Goal: Information Seeking & Learning: Find contact information

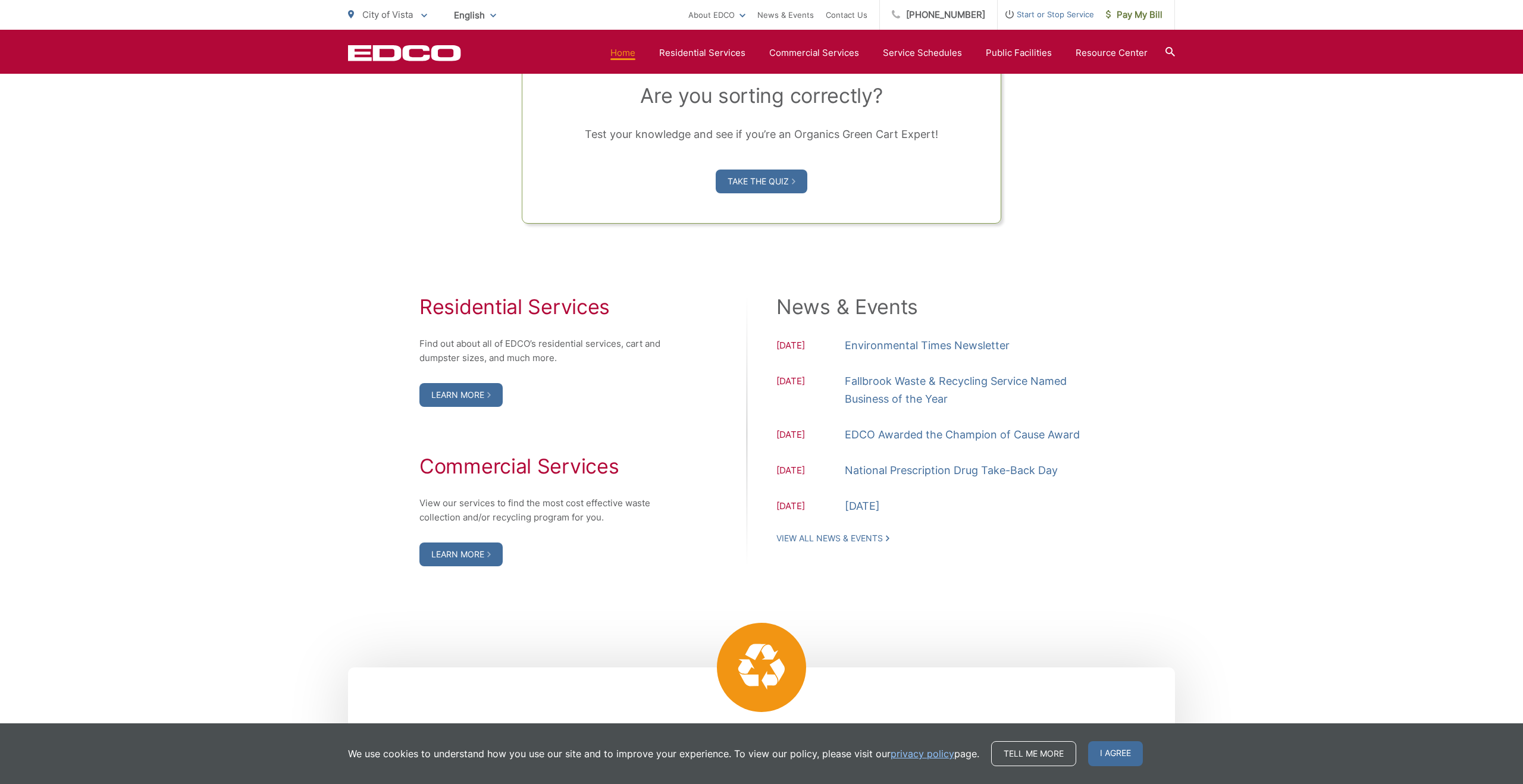
scroll to position [1039, 0]
click at [475, 391] on link "Learn More" at bounding box center [461, 393] width 83 height 24
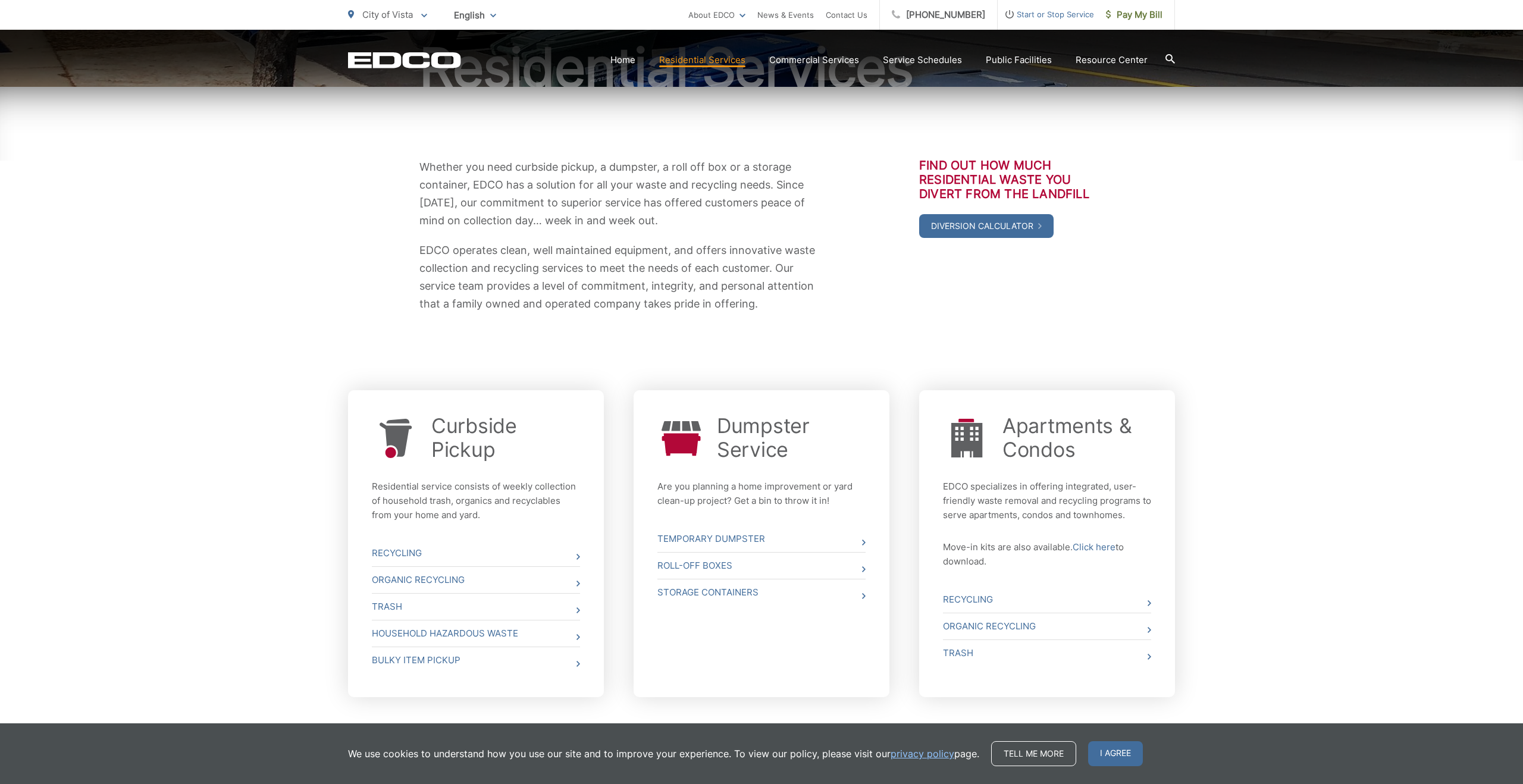
scroll to position [209, 0]
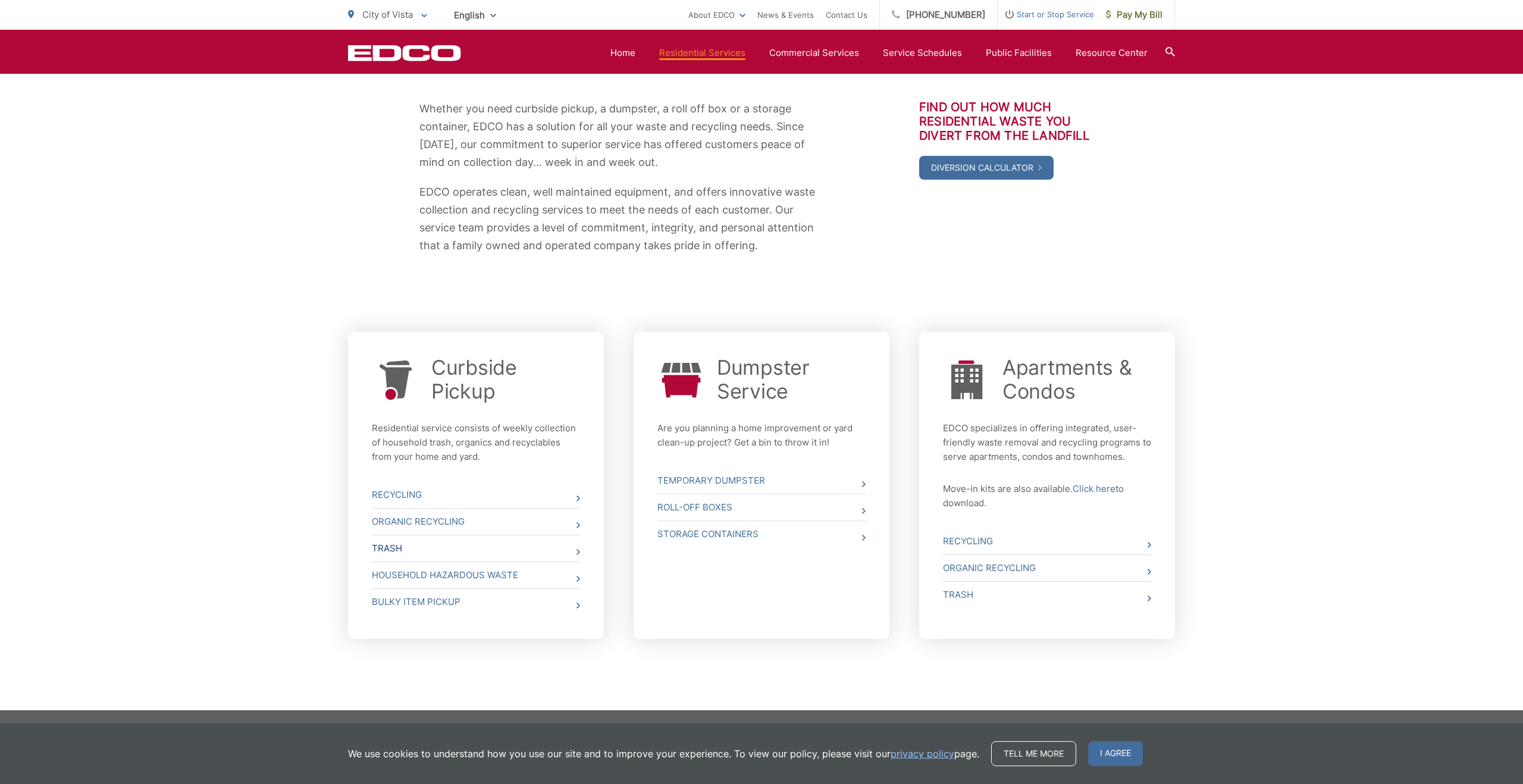
click at [578, 555] on icon at bounding box center [578, 551] width 4 height 6
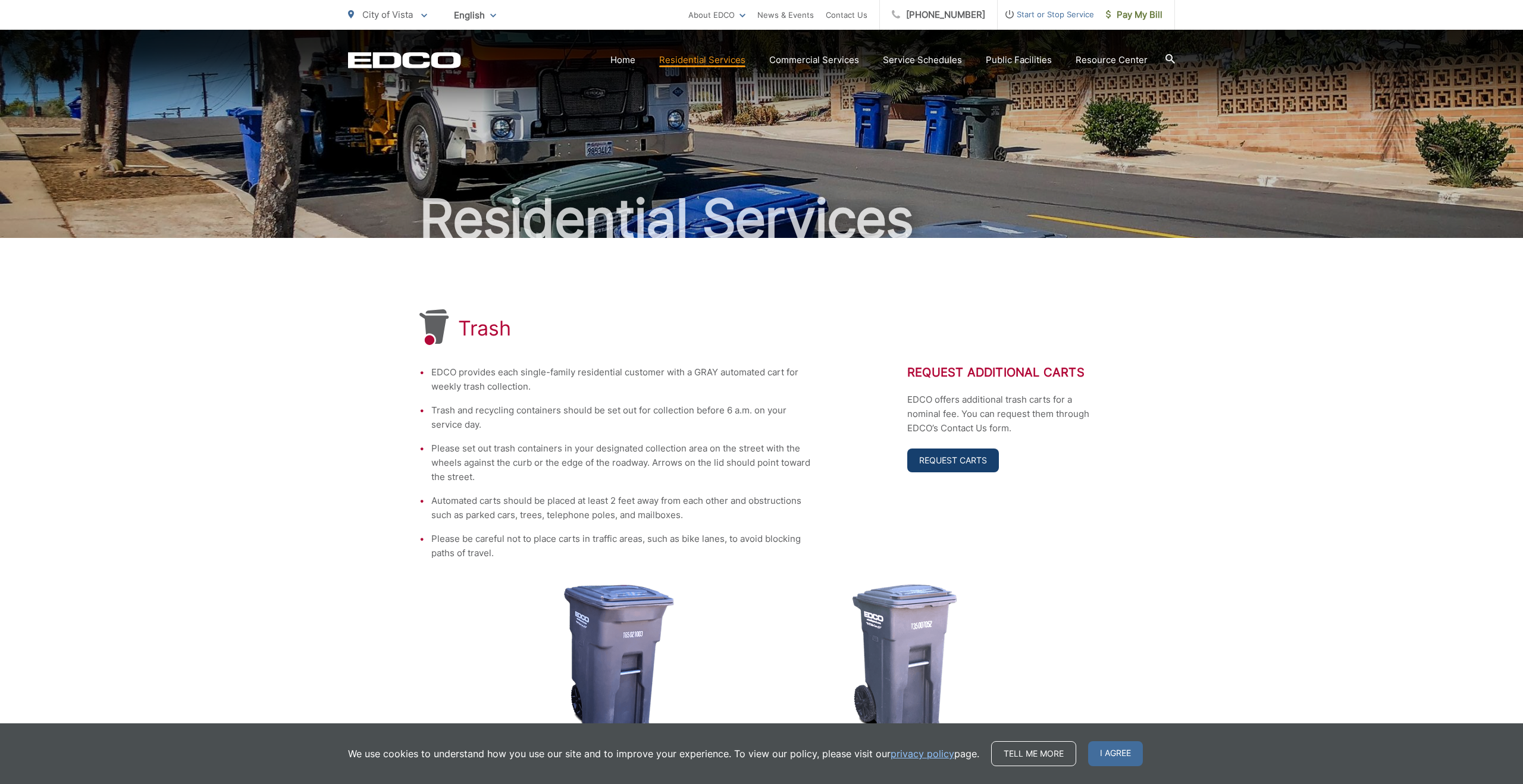
click at [968, 462] on link "Request Carts" at bounding box center [953, 460] width 92 height 24
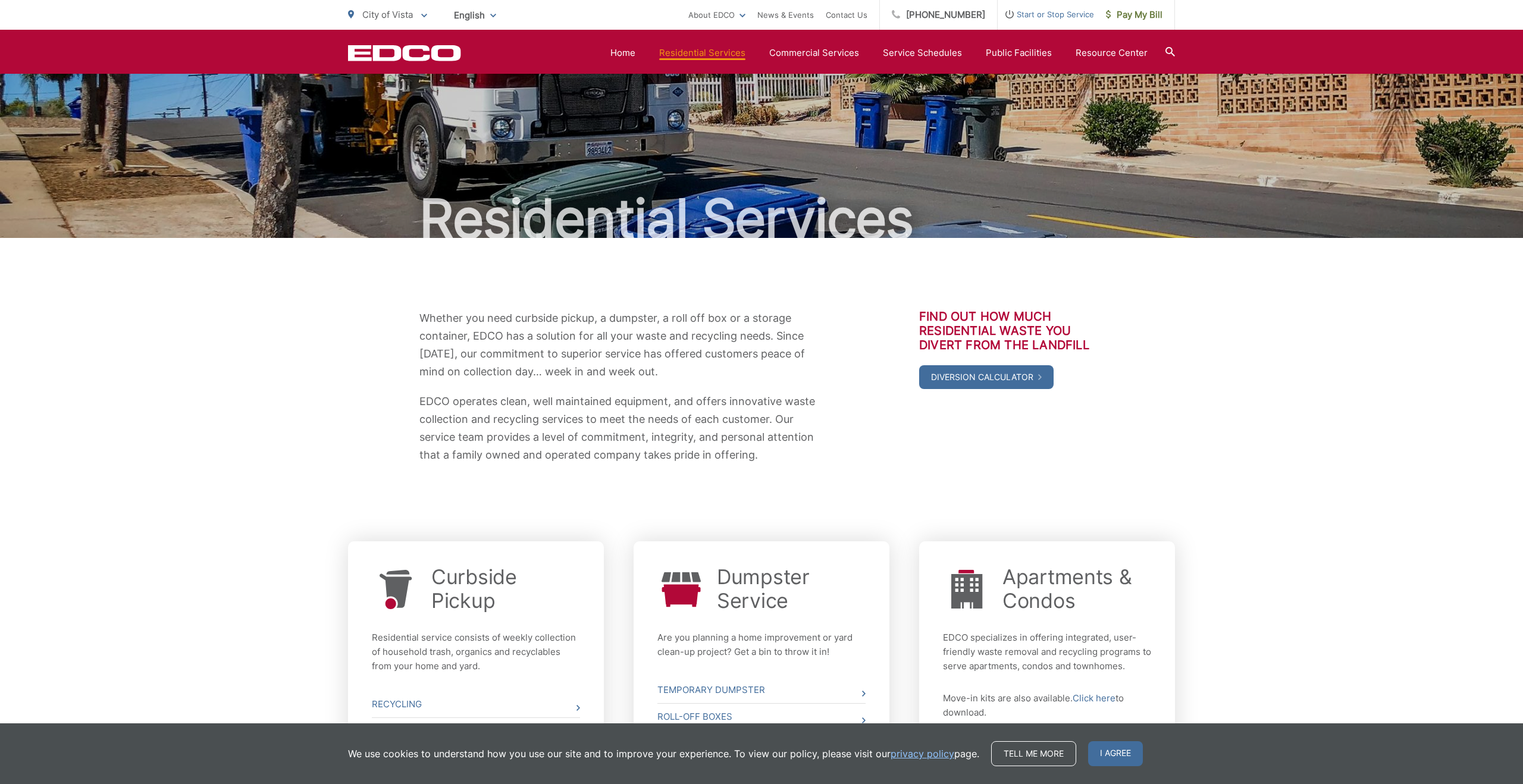
scroll to position [209, 0]
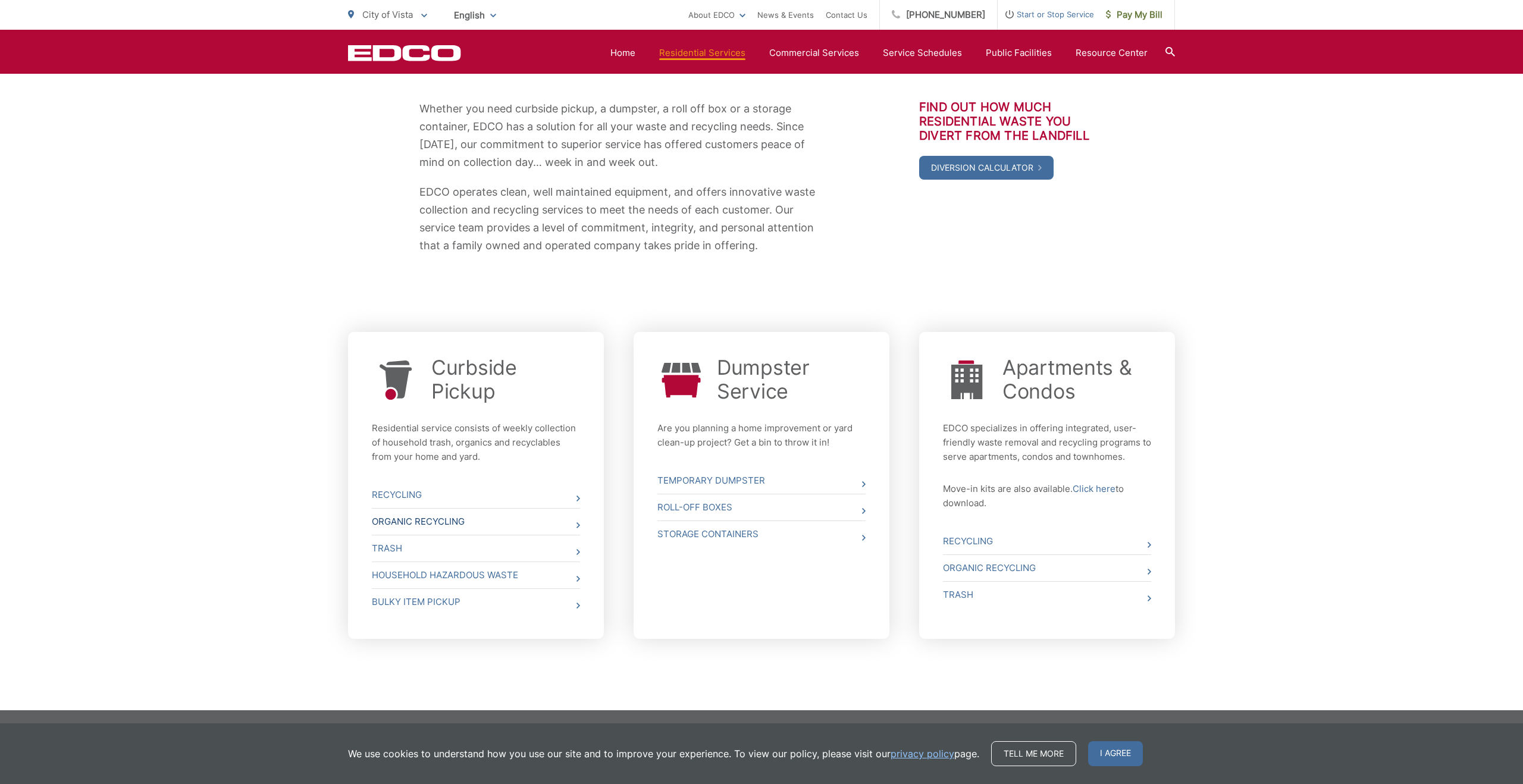
click at [443, 518] on link "Organic Recycling" at bounding box center [476, 521] width 208 height 26
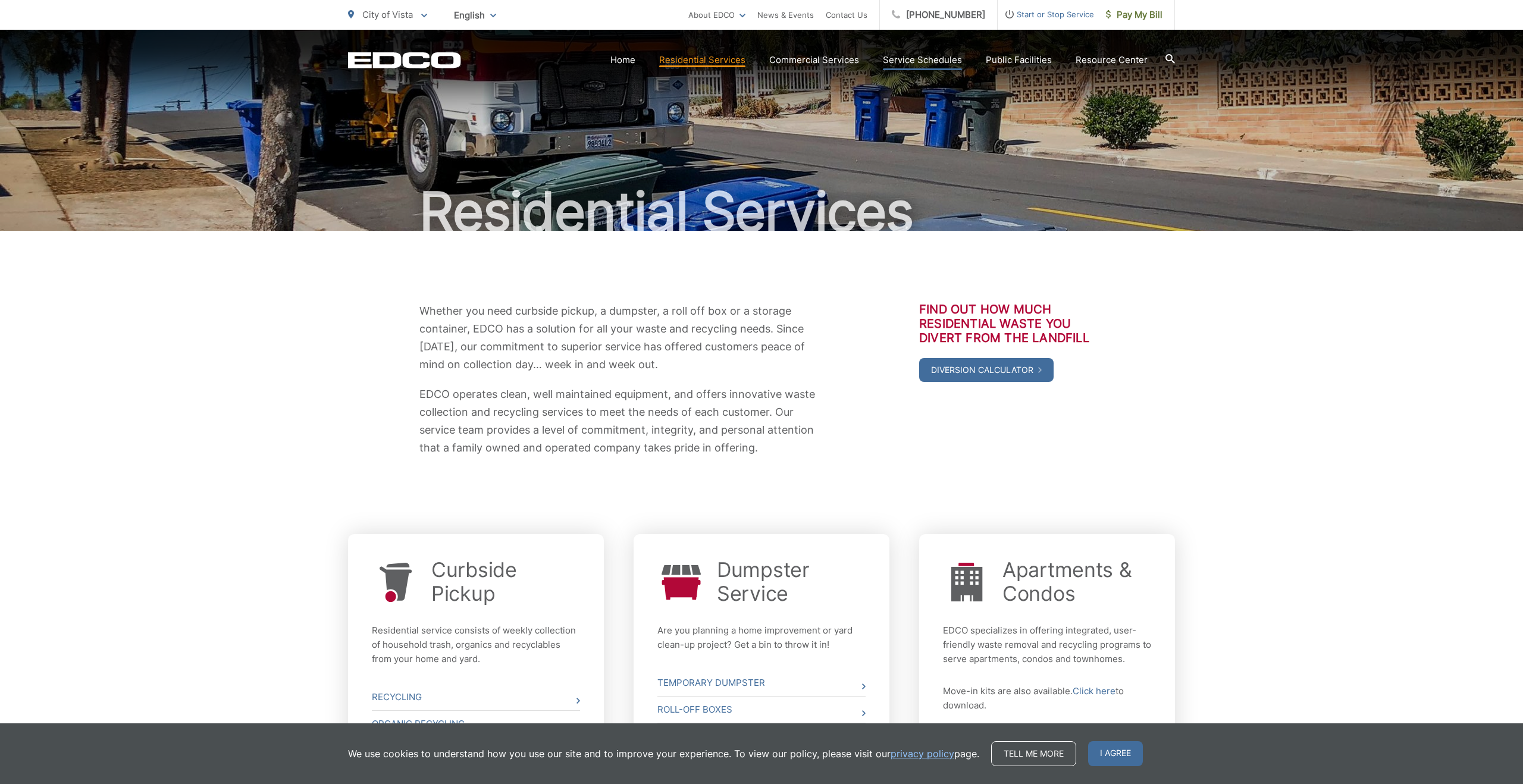
scroll to position [8, 0]
click at [627, 64] on link "Home" at bounding box center [623, 60] width 25 height 14
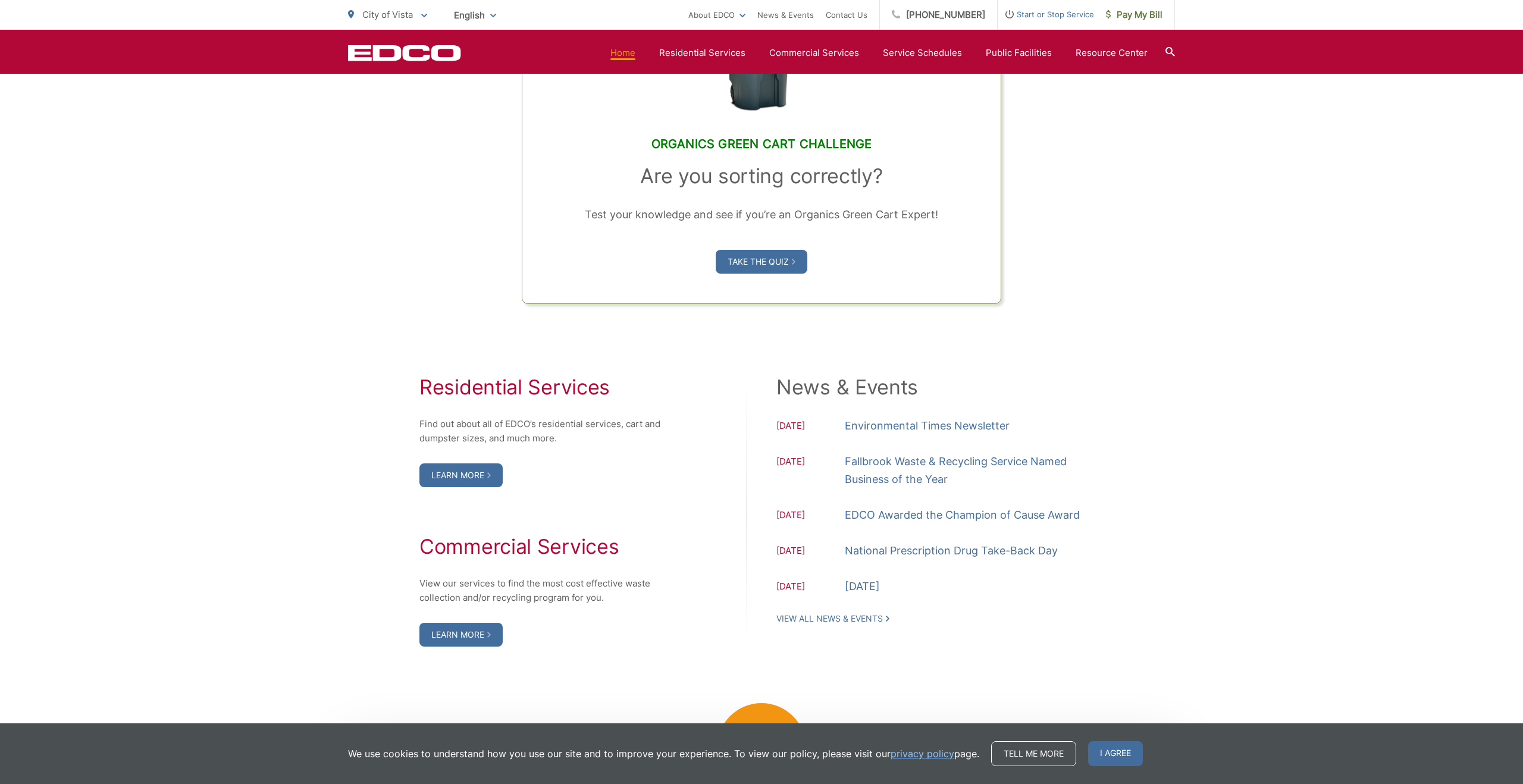
scroll to position [975, 0]
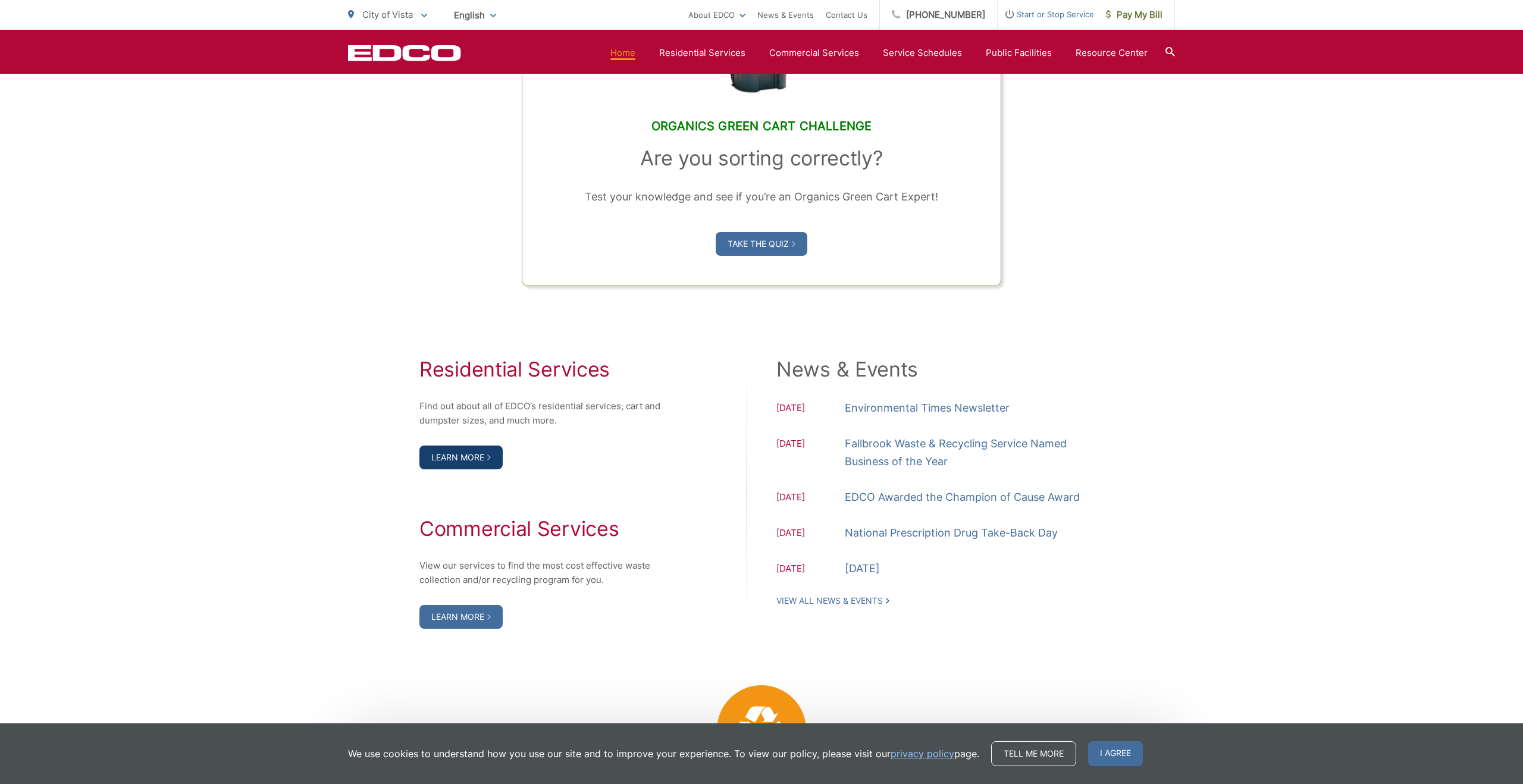
click at [479, 459] on link "Learn More" at bounding box center [461, 457] width 83 height 24
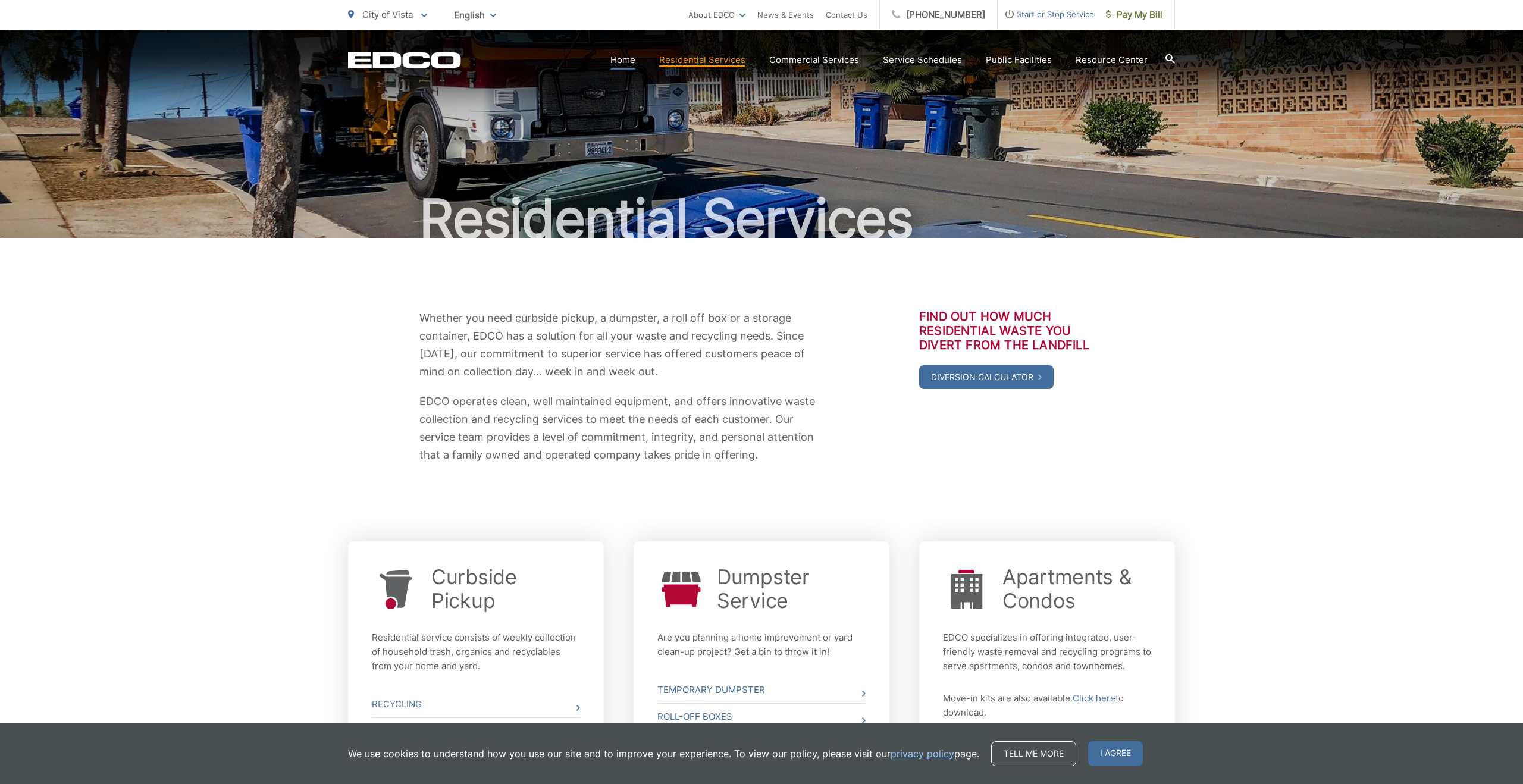
click at [631, 65] on link "Home" at bounding box center [623, 60] width 25 height 14
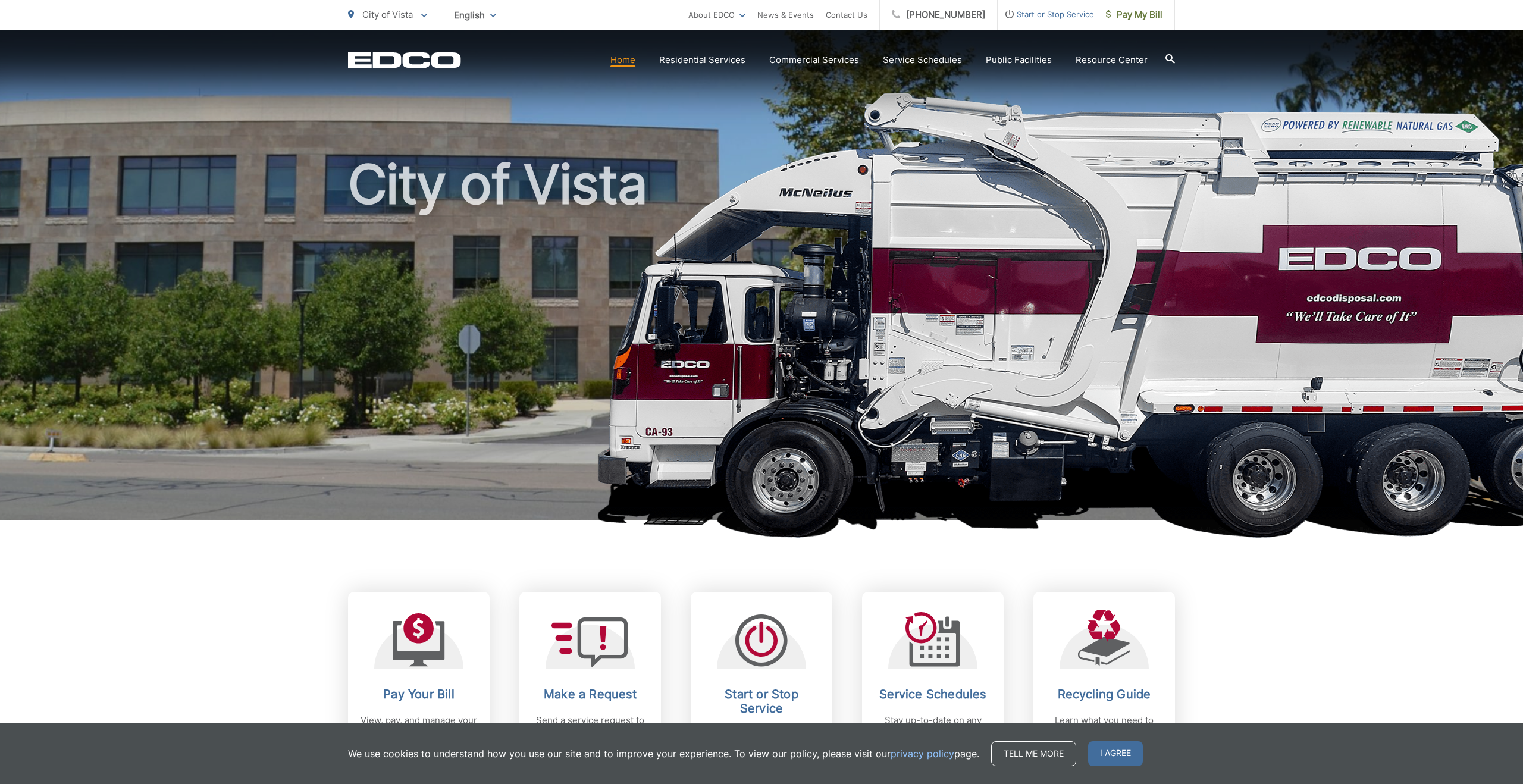
click at [1167, 60] on icon at bounding box center [1170, 58] width 10 height 10
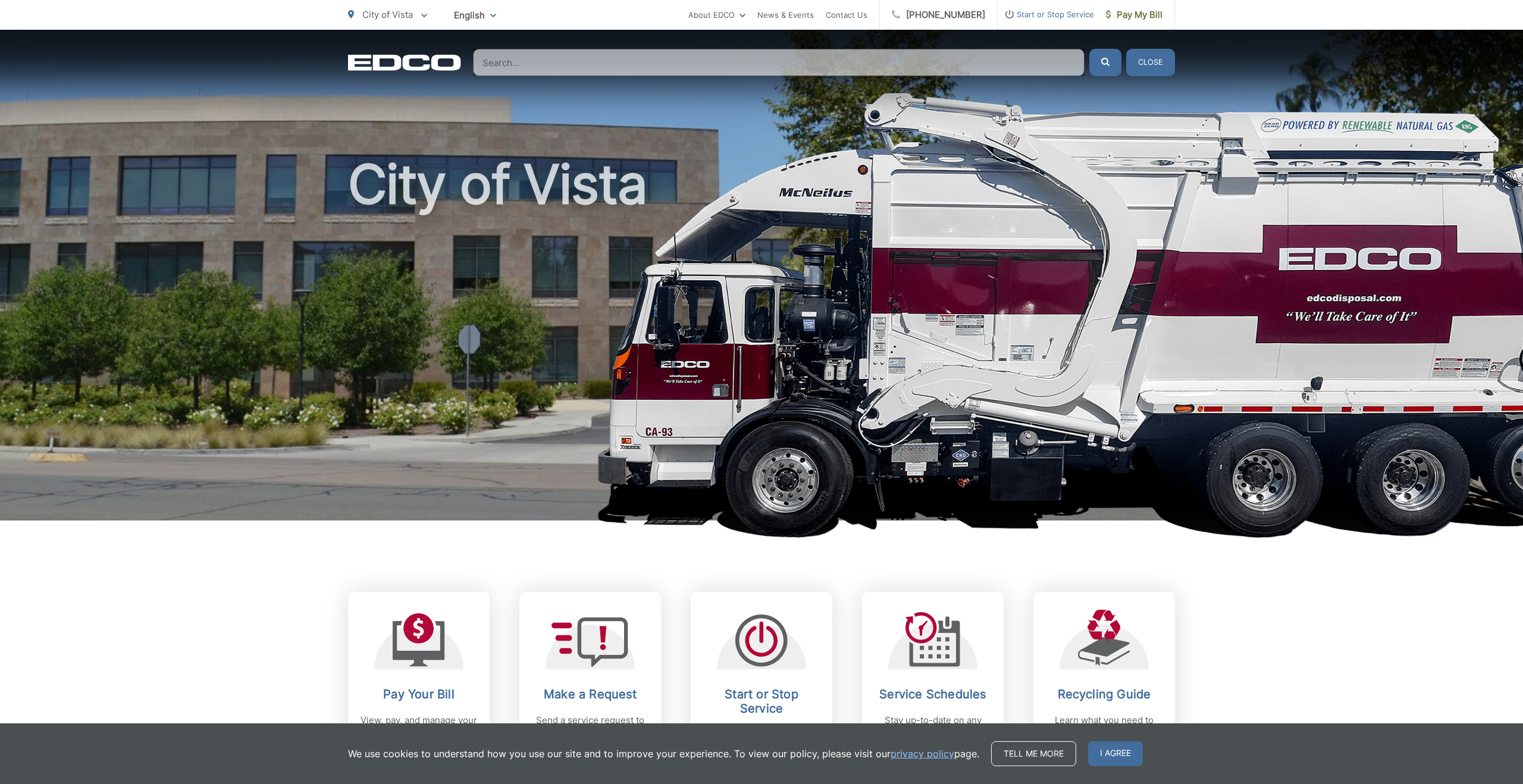
click at [705, 58] on input "Search" at bounding box center [779, 62] width 612 height 27
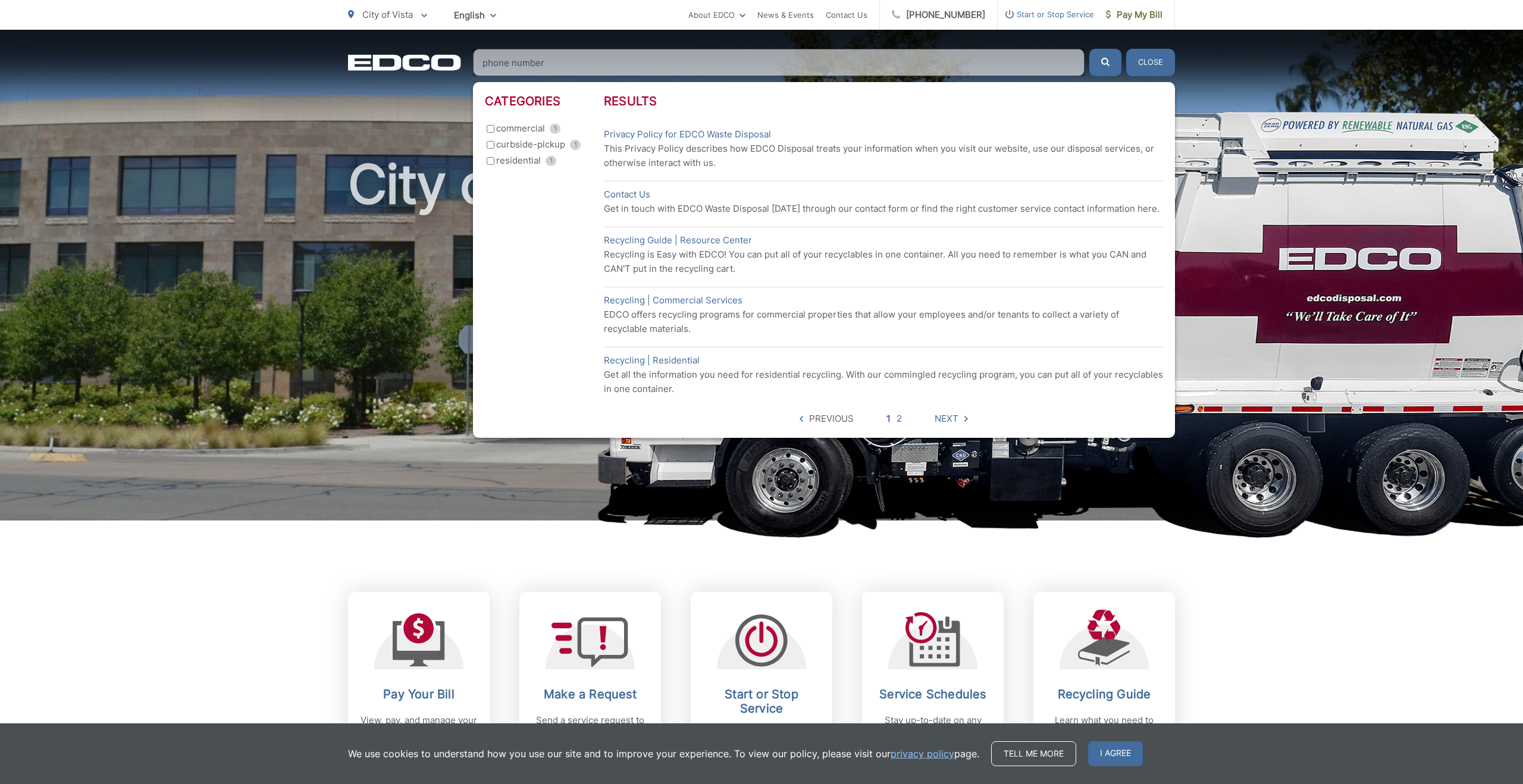
type input "phone number"
click at [1090, 49] on button "submit" at bounding box center [1106, 62] width 32 height 27
click at [669, 196] on header "Contact Us" at bounding box center [883, 195] width 559 height 14
click at [641, 195] on link "Contact Us" at bounding box center [627, 195] width 46 height 14
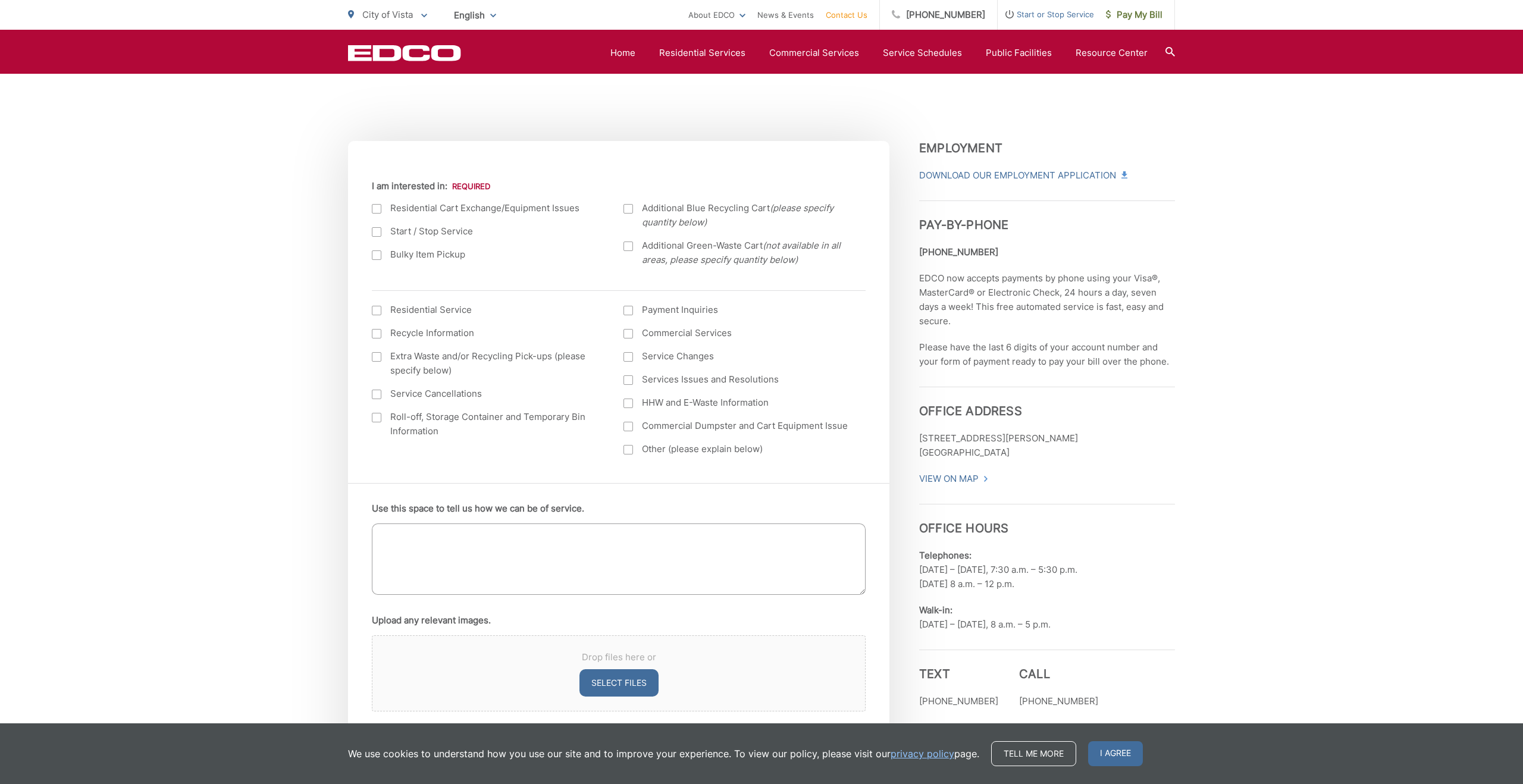
scroll to position [360, 0]
